Goal: Register for event/course

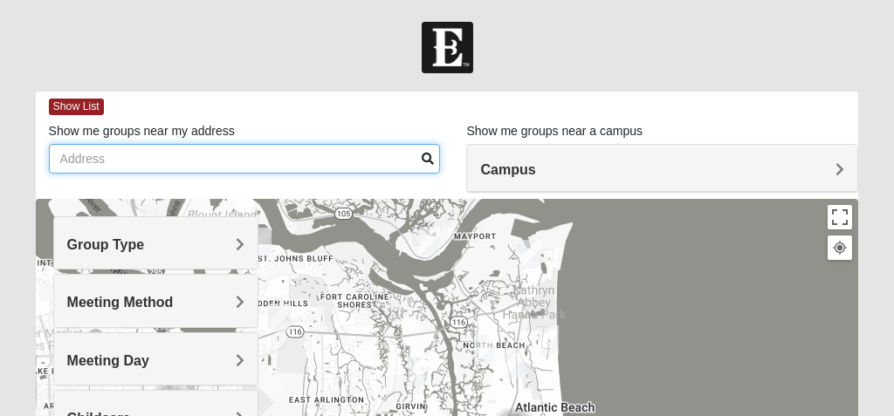
click at [81, 161] on input "Show me groups near my address" at bounding box center [245, 159] width 392 height 30
type input "[STREET_ADDRESS]"
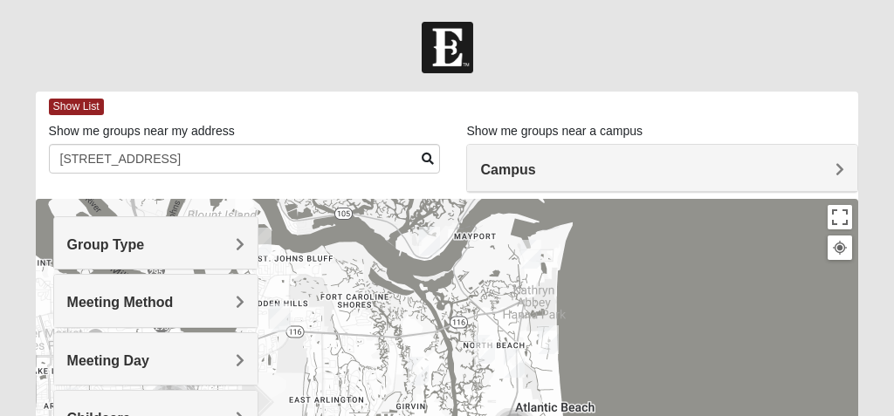
click at [535, 168] on span "Campus" at bounding box center [507, 169] width 55 height 15
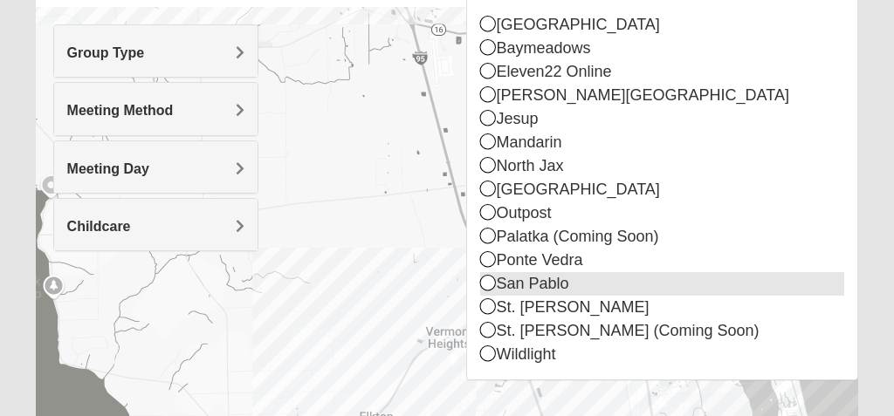
scroll to position [196, 0]
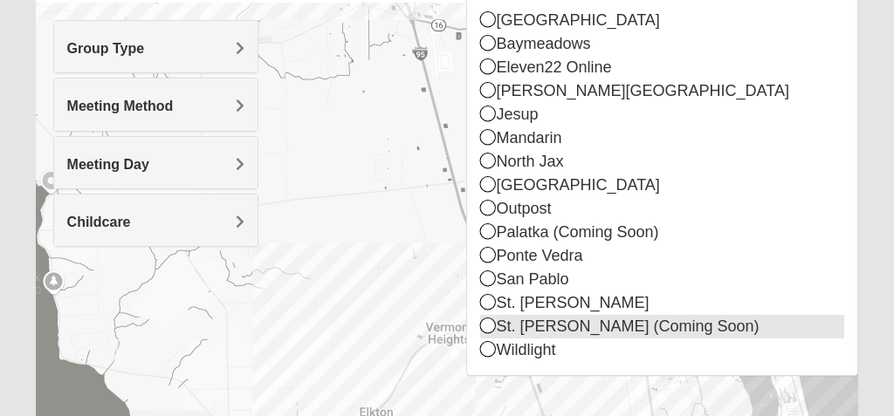
click at [654, 333] on div "St. [PERSON_NAME] (Coming Soon)" at bounding box center [662, 327] width 364 height 24
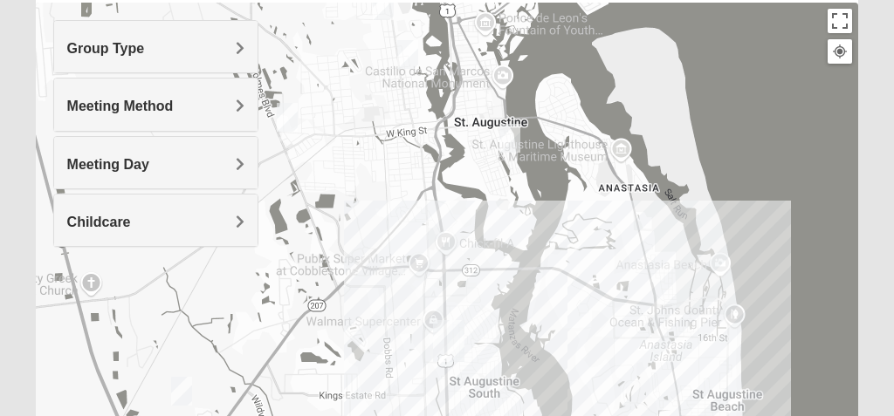
click at [145, 45] on span "Group Type" at bounding box center [106, 48] width 78 height 15
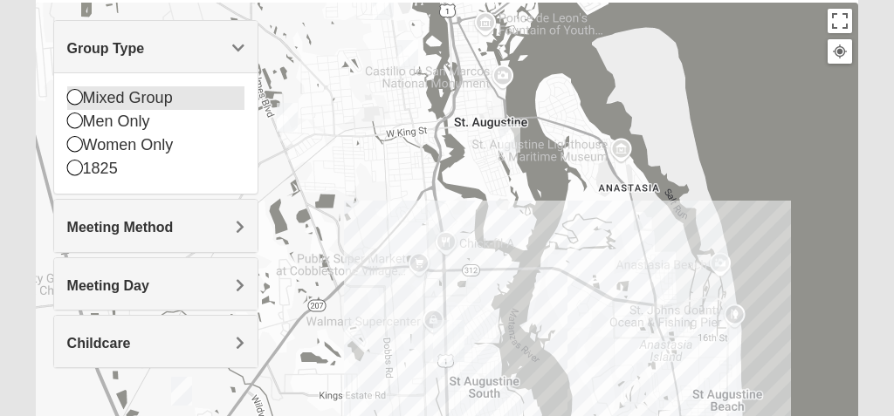
click at [70, 93] on icon at bounding box center [75, 97] width 16 height 16
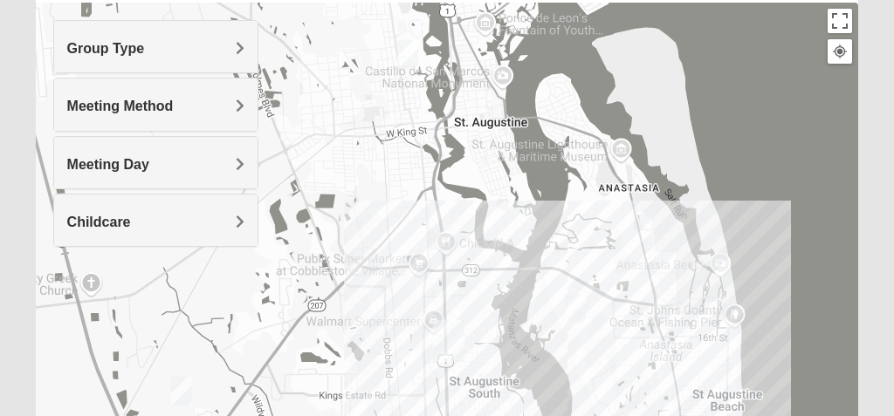
click at [247, 104] on div "Meeting Method" at bounding box center [156, 105] width 204 height 52
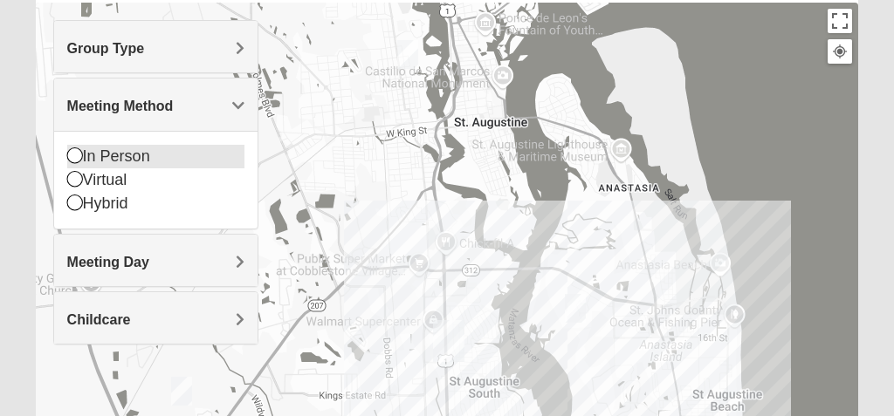
click at [72, 154] on icon at bounding box center [75, 156] width 16 height 16
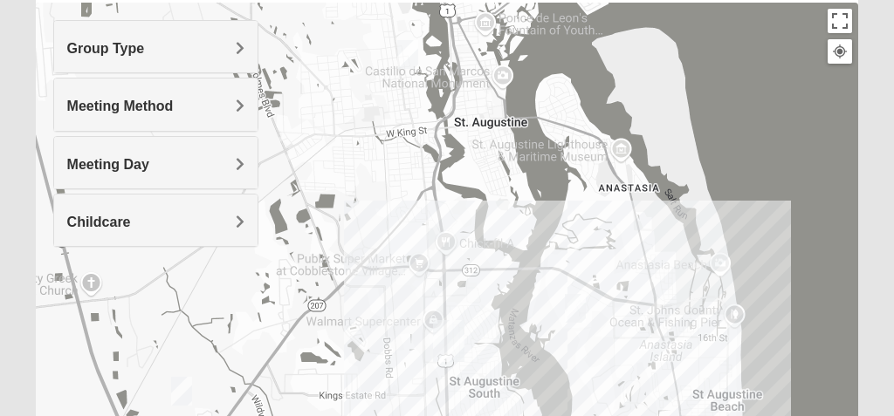
click at [149, 165] on span "Meeting Day" at bounding box center [108, 164] width 82 height 15
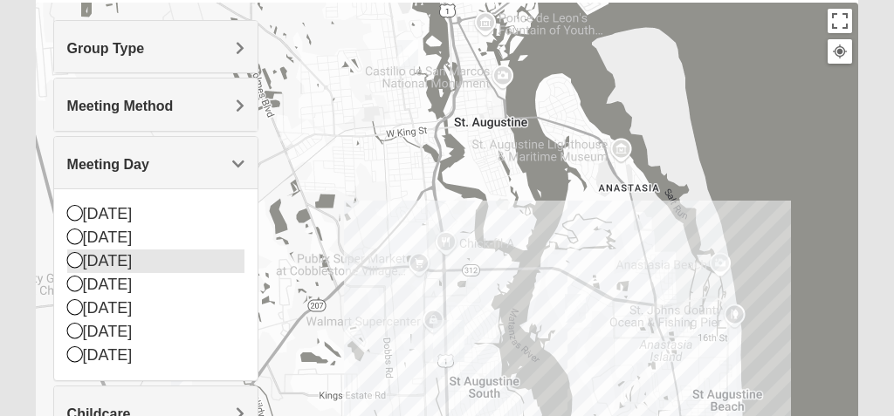
click at [72, 261] on icon at bounding box center [75, 260] width 16 height 16
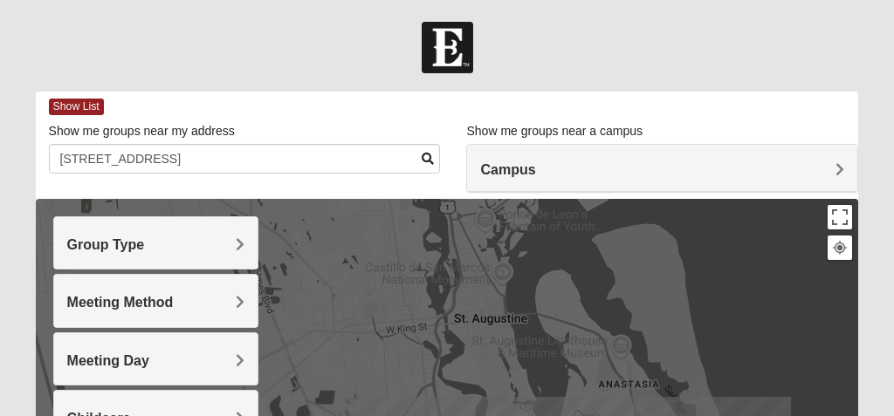
scroll to position [0, 0]
click at [72, 107] on span "Show List" at bounding box center [76, 107] width 55 height 17
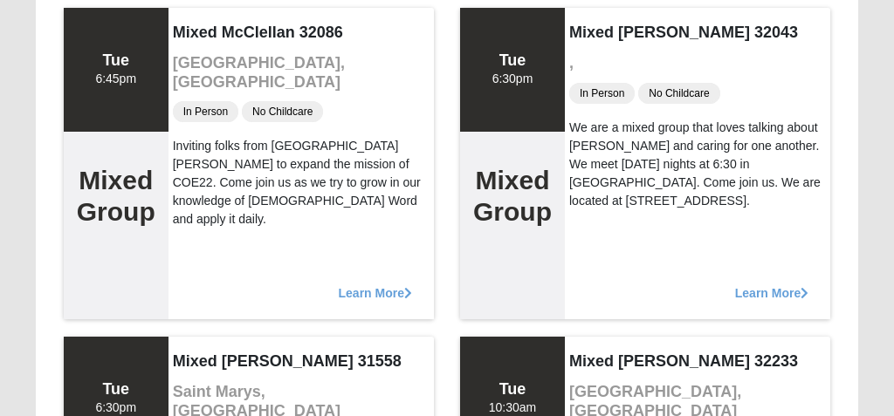
scroll to position [545, 0]
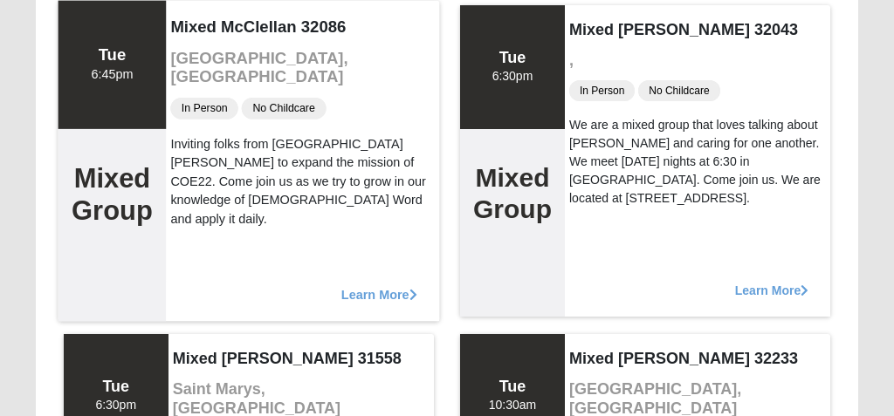
click at [389, 285] on span "Learn More" at bounding box center [379, 285] width 76 height 0
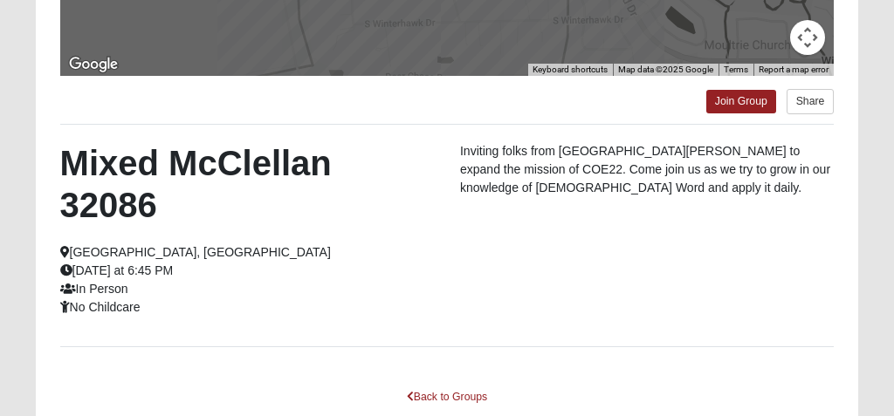
scroll to position [456, 0]
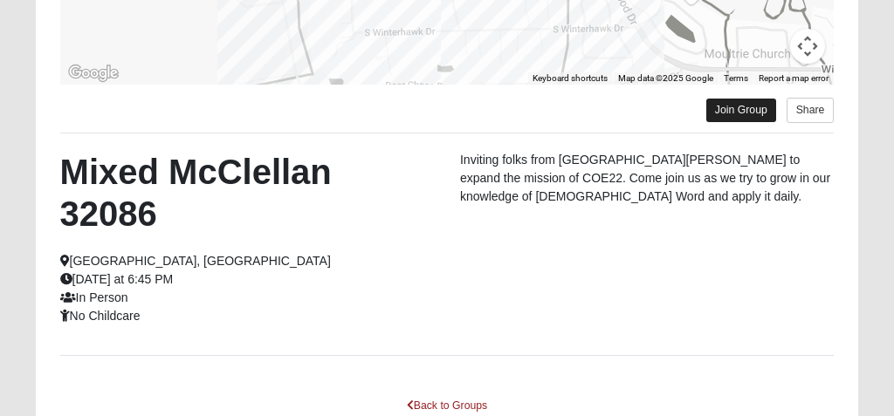
click at [726, 108] on link "Join Group" at bounding box center [741, 111] width 70 height 24
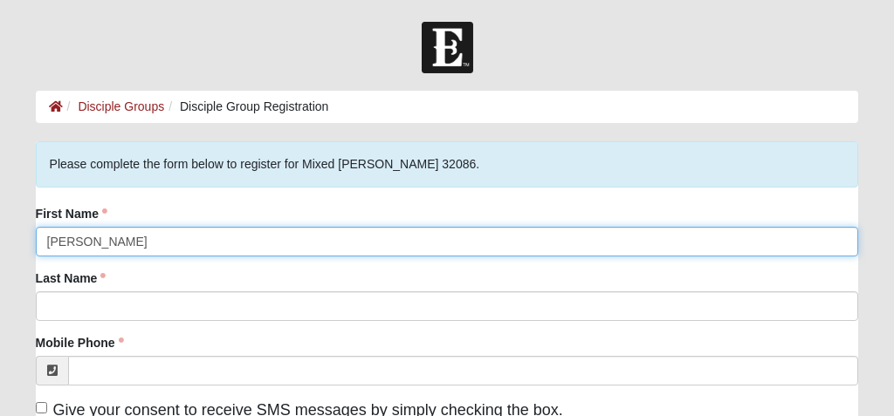
type input "[PERSON_NAME]"
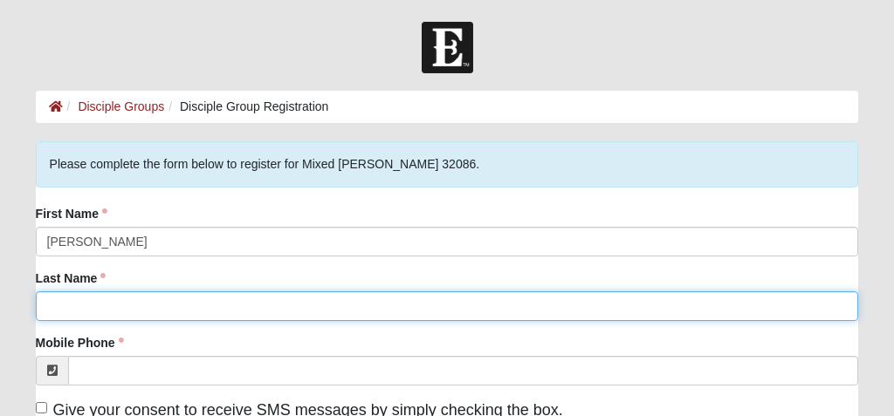
type input "[PERSON_NAME]"
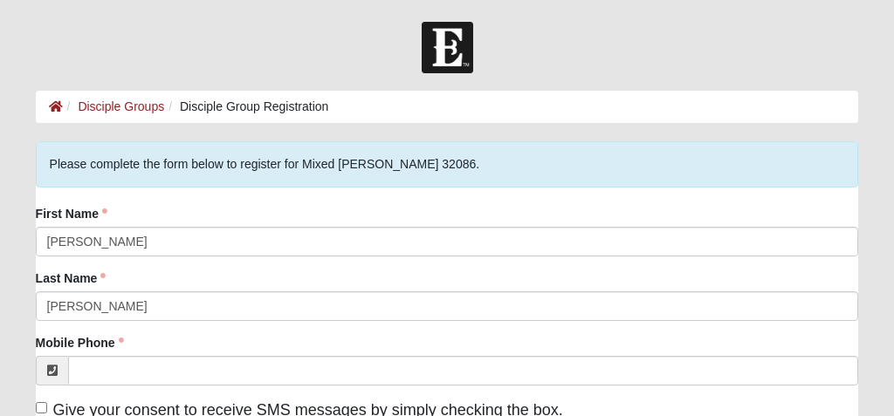
type input "[EMAIL_ADDRESS][DOMAIN_NAME]"
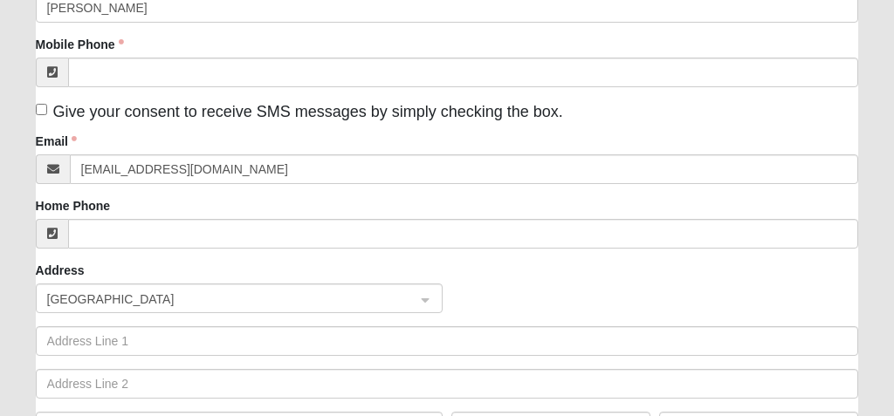
scroll to position [292, 0]
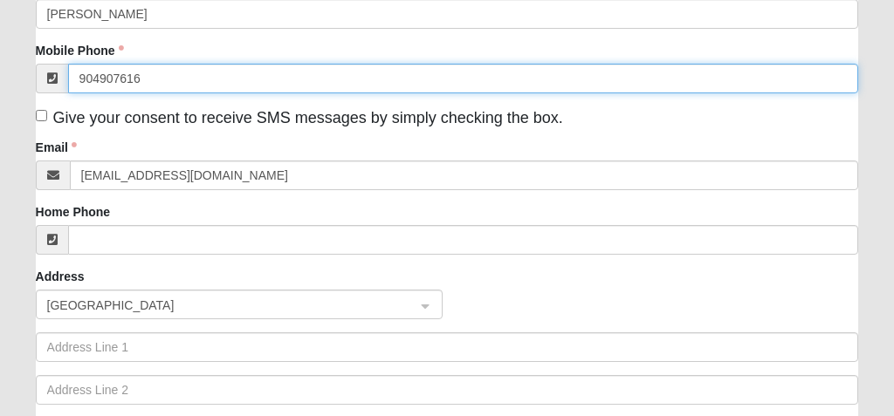
type input "(904) 907-6164"
click at [86, 304] on span "United States" at bounding box center [223, 305] width 353 height 19
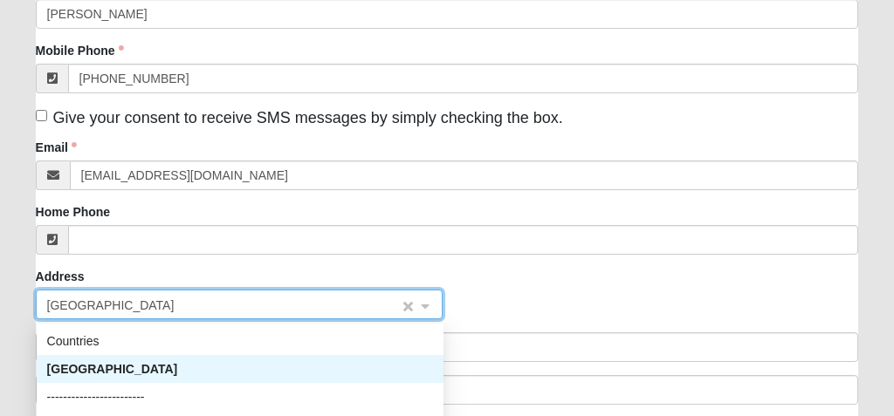
click at [91, 292] on input "search" at bounding box center [233, 304] width 374 height 26
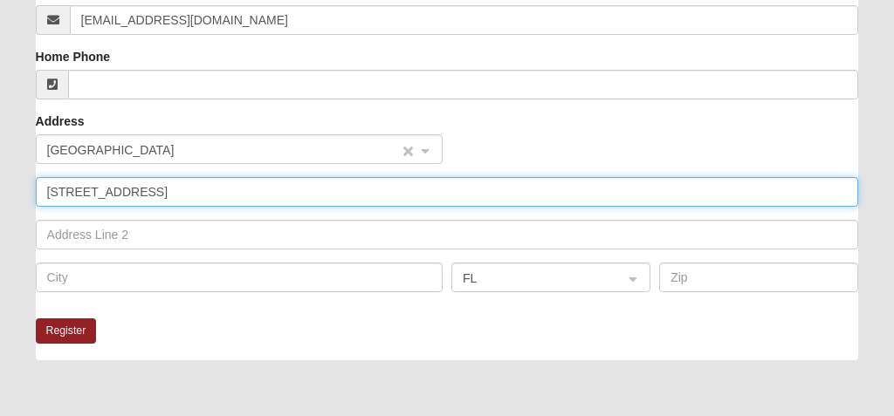
scroll to position [495, 0]
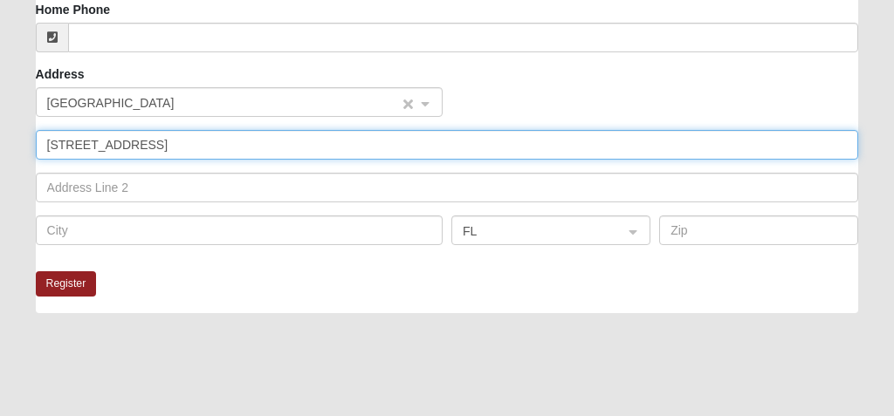
type input "341 west New England Drive"
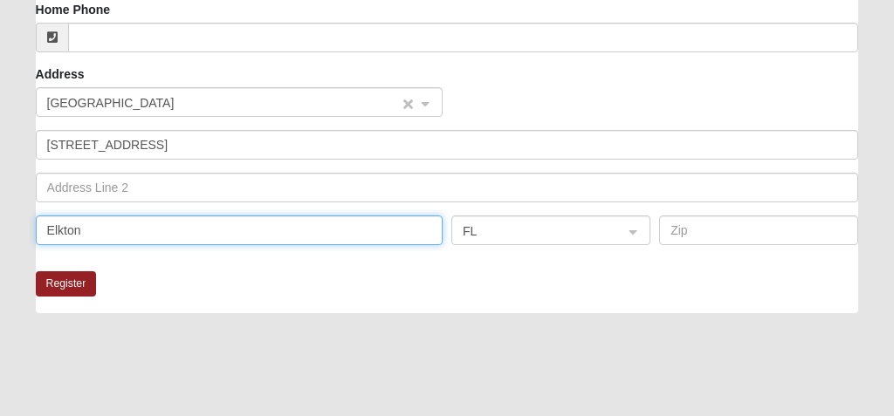
type input "Elkton"
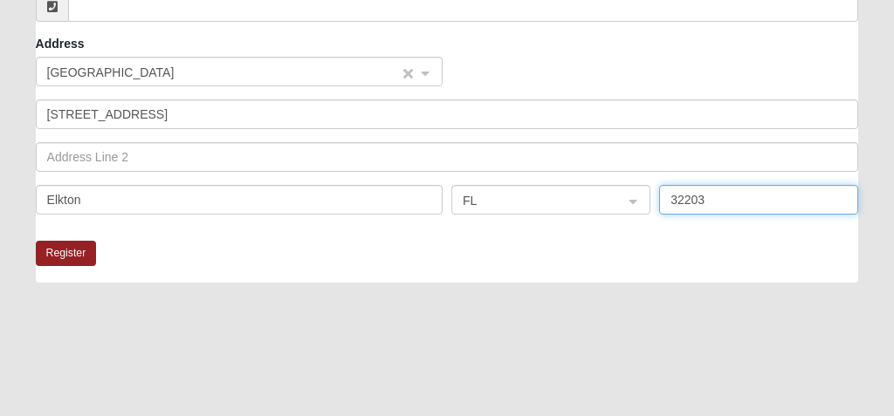
scroll to position [530, 0]
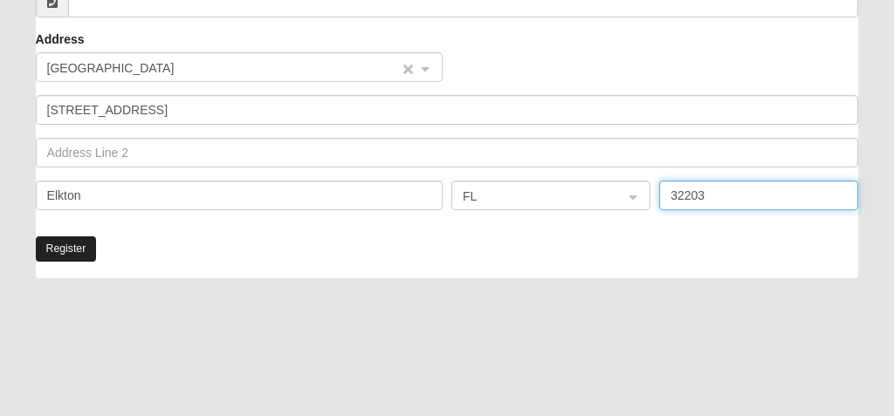
type input "32203"
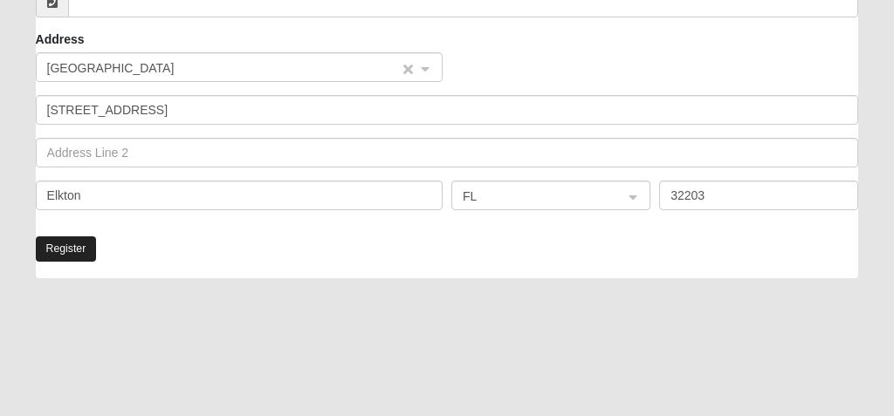
click at [66, 248] on button "Register" at bounding box center [66, 249] width 61 height 25
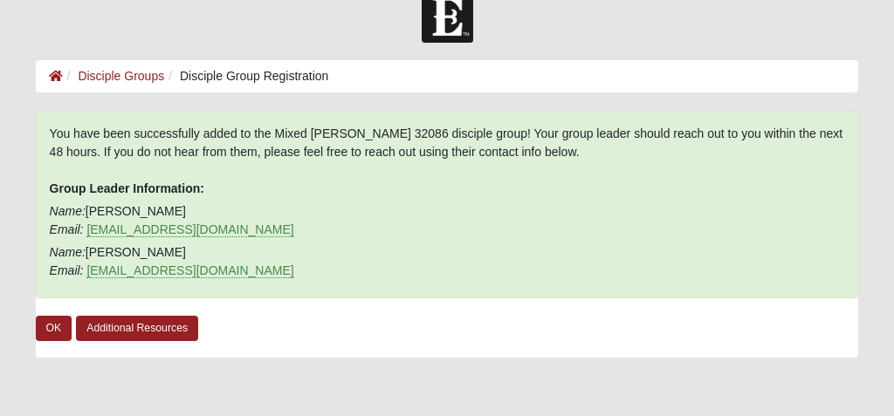
scroll to position [34, 0]
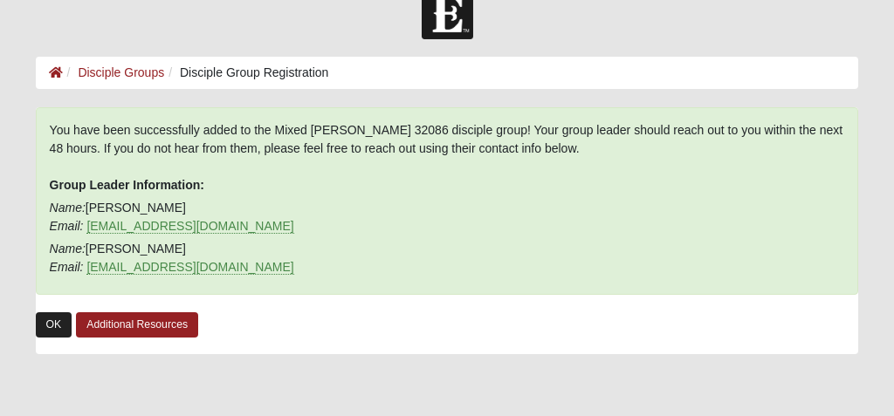
click at [49, 324] on link "OK" at bounding box center [54, 325] width 37 height 25
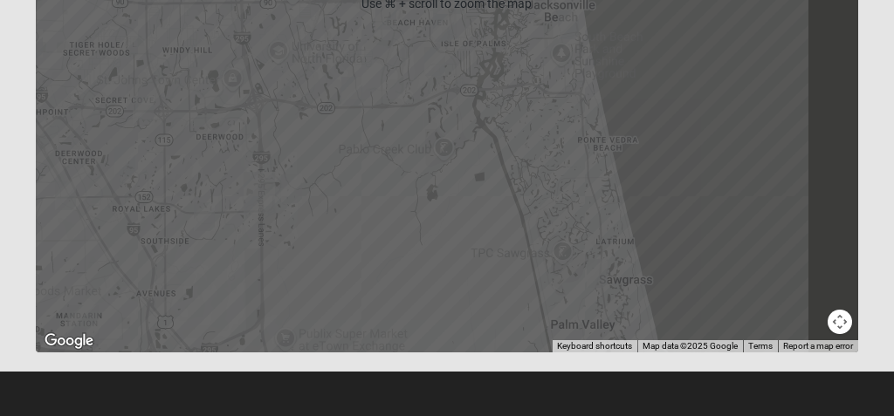
scroll to position [545, 0]
